Goal: Register for event/course

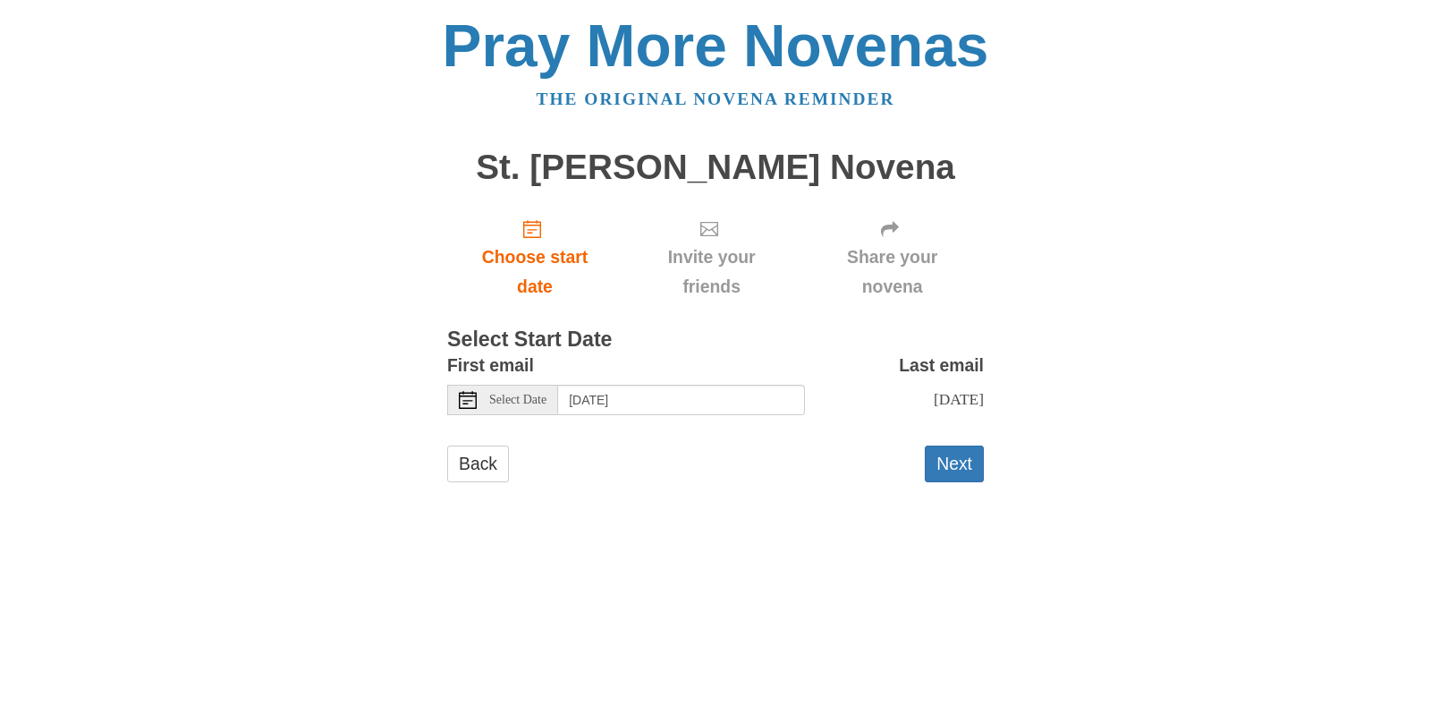
click at [464, 398] on icon at bounding box center [468, 400] width 18 height 18
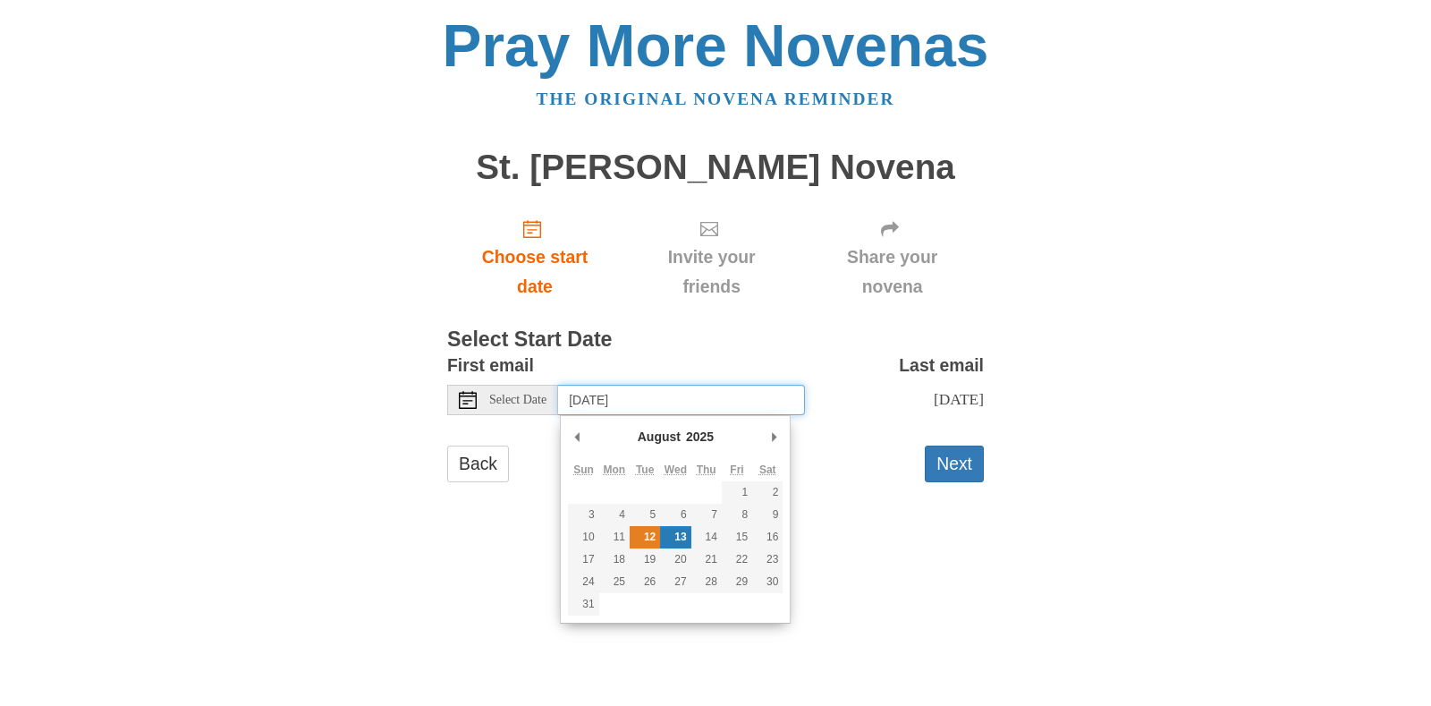
type input "[DATE]"
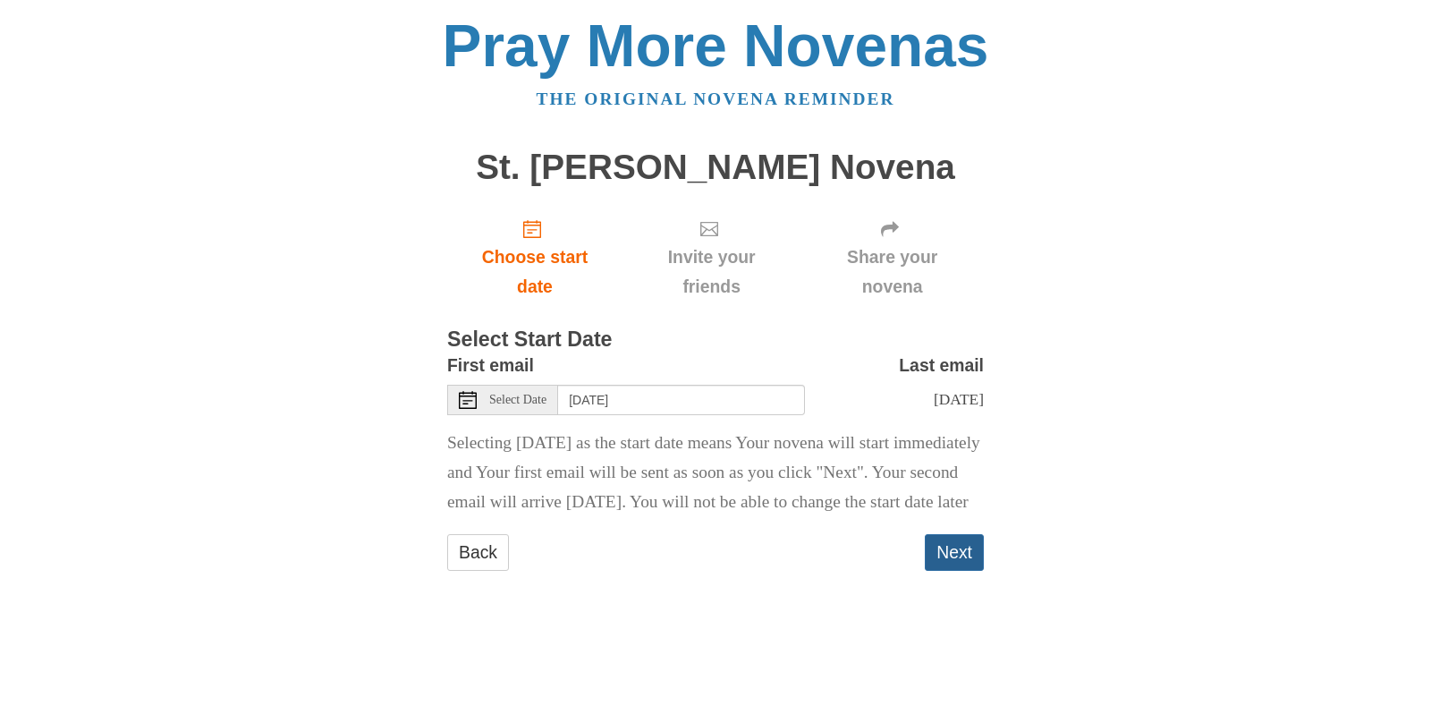
click at [946, 571] on button "Next" at bounding box center [954, 552] width 59 height 37
